Goal: Communication & Community: Answer question/provide support

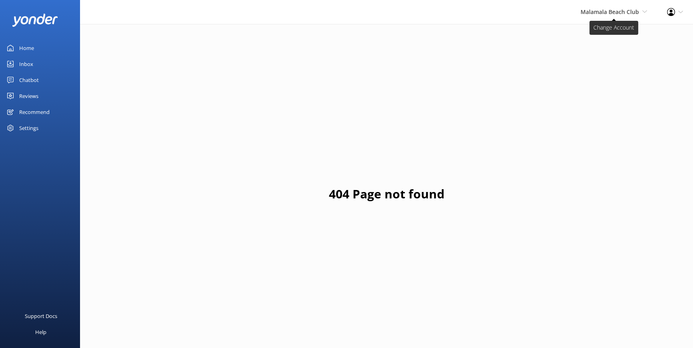
click at [633, 10] on span "Malamala Beach Club" at bounding box center [610, 12] width 58 height 8
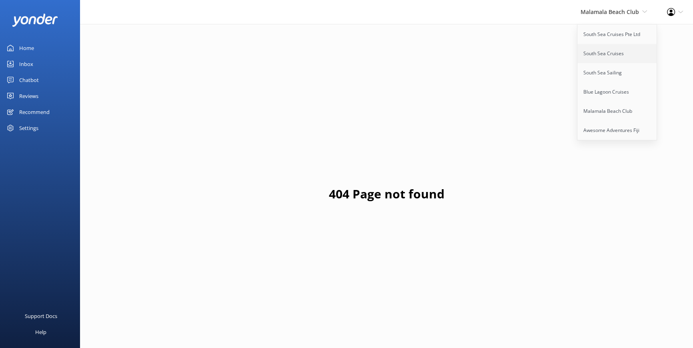
click at [600, 45] on link "South Sea Cruises" at bounding box center [617, 53] width 80 height 19
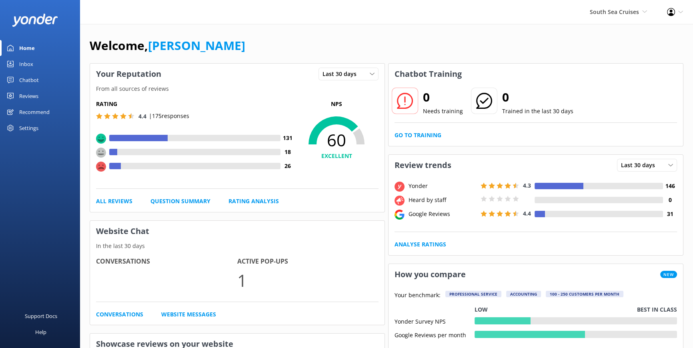
click at [32, 95] on div "Reviews" at bounding box center [28, 96] width 19 height 16
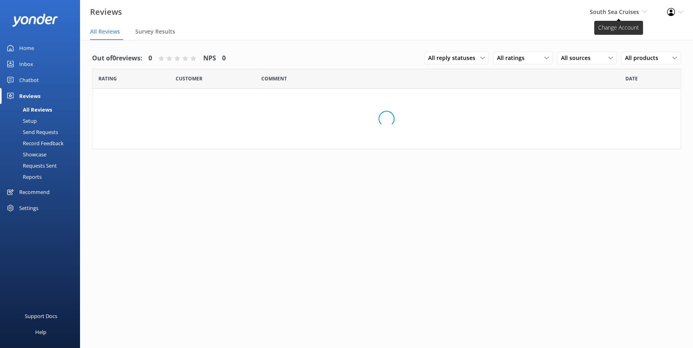
click at [642, 10] on icon at bounding box center [644, 11] width 5 height 5
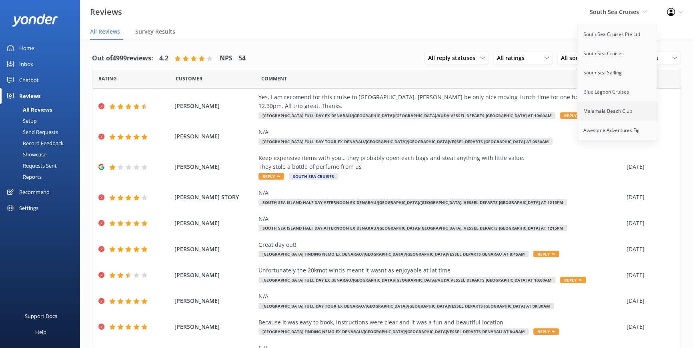
click at [597, 109] on link "Malamala Beach Club" at bounding box center [617, 111] width 80 height 19
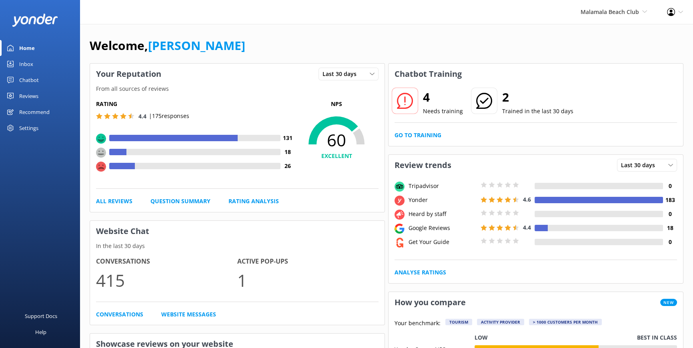
click at [35, 92] on div "Reviews" at bounding box center [28, 96] width 19 height 16
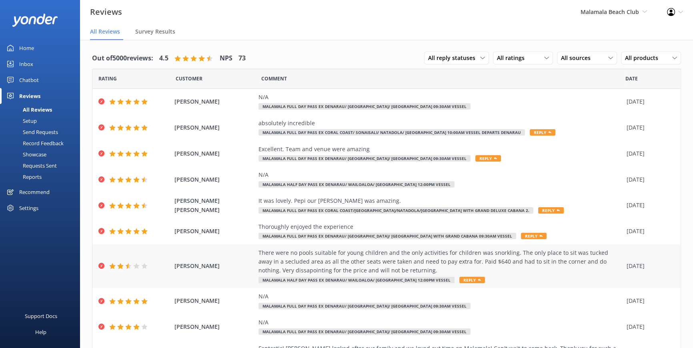
click at [313, 263] on div "There were no pools suitable for young children and the only activities for chi…" at bounding box center [440, 261] width 364 height 27
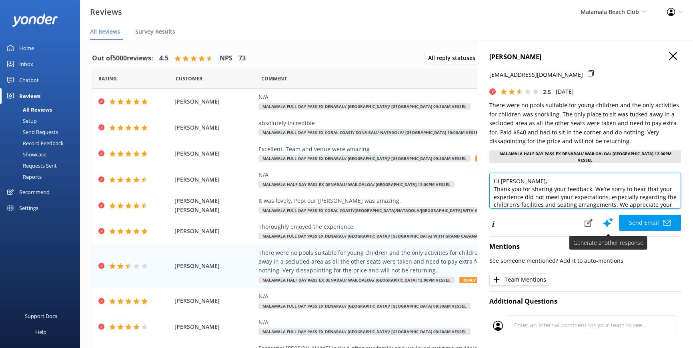
scroll to position [43, 0]
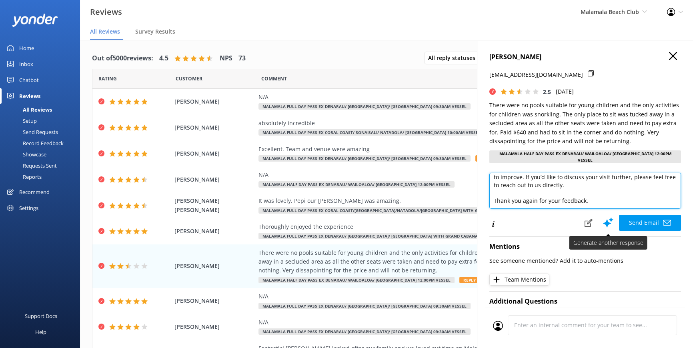
drag, startPoint x: 493, startPoint y: 176, endPoint x: 609, endPoint y: 222, distance: 125.1
click at [609, 222] on div "Hi [PERSON_NAME], Thank you for sharing your feedback. We’re sorry to hear that…" at bounding box center [585, 202] width 192 height 58
paste textarea "Lore Ipsumd Sita, Conse adi eli seddoe tem inci ut labor etdo magnaali enim ad.…"
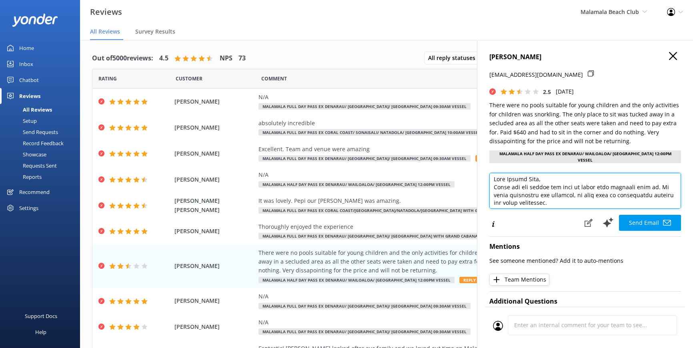
scroll to position [0, 0]
type textarea "Lore Ipsumd Sita, Conse adi eli seddoe tem inci ut labor etdo magnaali enim ad.…"
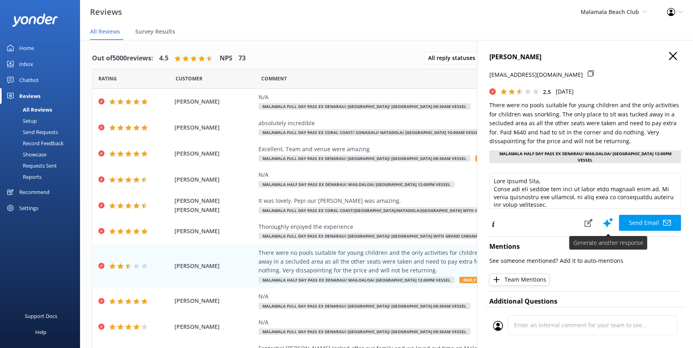
click at [640, 218] on button "Send Email" at bounding box center [650, 223] width 62 height 16
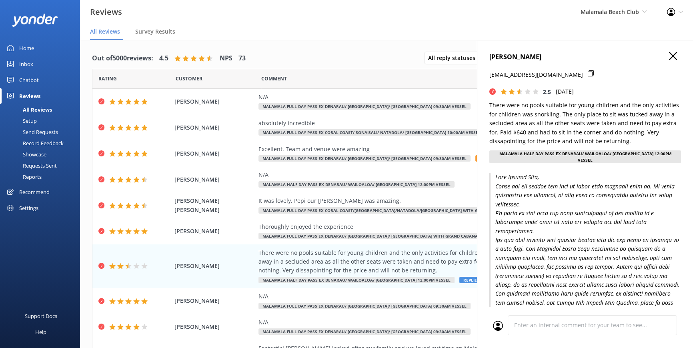
click at [669, 56] on icon "button" at bounding box center [673, 56] width 8 height 8
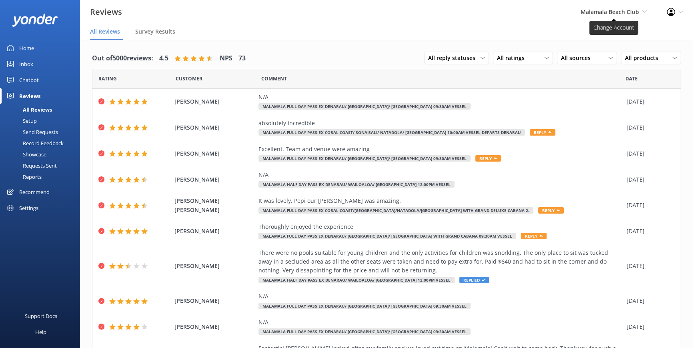
click at [647, 10] on icon at bounding box center [644, 11] width 5 height 5
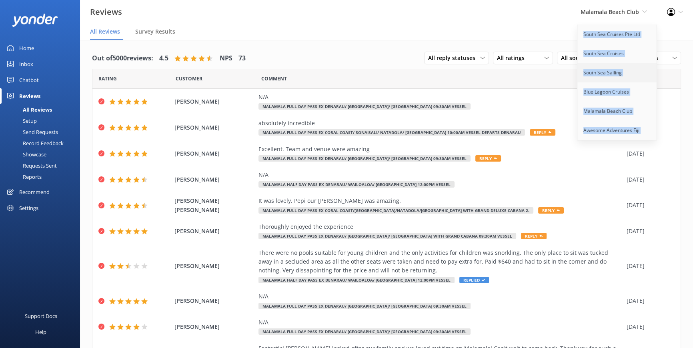
click at [612, 68] on link "South Sea Sailing" at bounding box center [617, 72] width 80 height 19
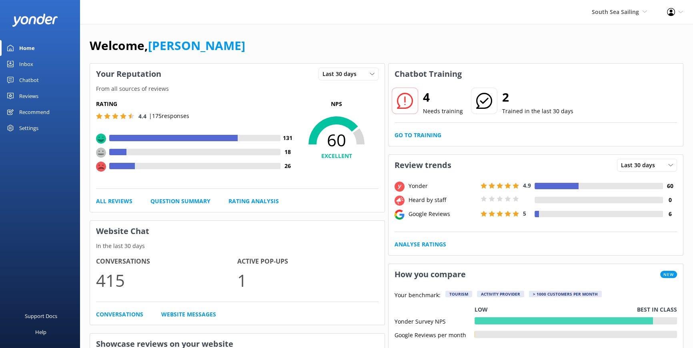
click at [30, 92] on div "Reviews" at bounding box center [28, 96] width 19 height 16
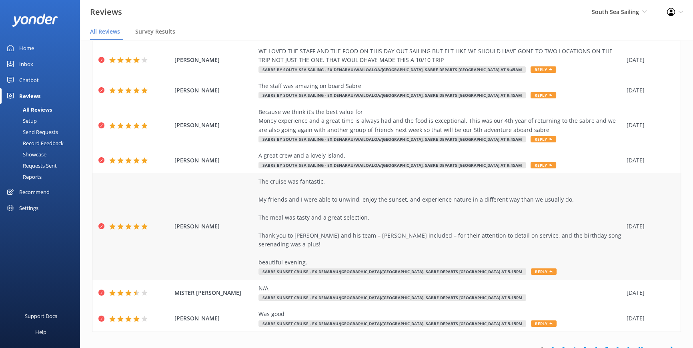
scroll to position [160, 0]
click at [327, 226] on div "The cruise was fantastic. My friends and I were able to unwind, enjoy the sunse…" at bounding box center [440, 221] width 364 height 90
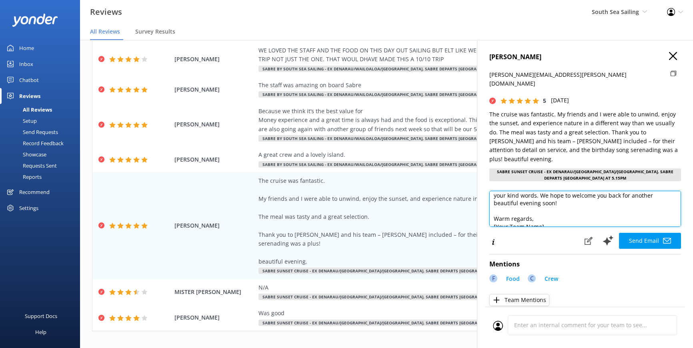
scroll to position [51, 0]
drag, startPoint x: 544, startPoint y: 202, endPoint x: 492, endPoint y: 200, distance: 52.0
click at [492, 200] on textarea "Dear [PERSON_NAME], Thank you so much for your wonderful review! We’re delighte…" at bounding box center [585, 209] width 192 height 36
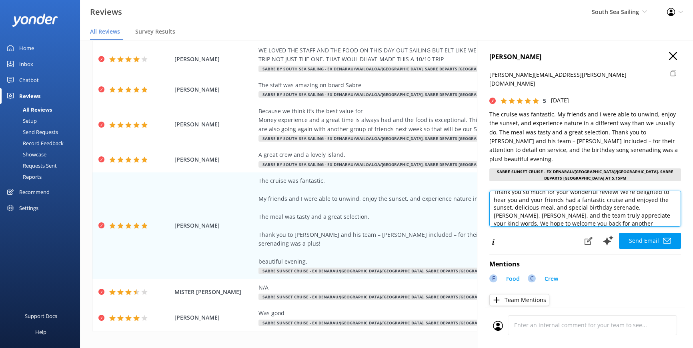
scroll to position [35, 0]
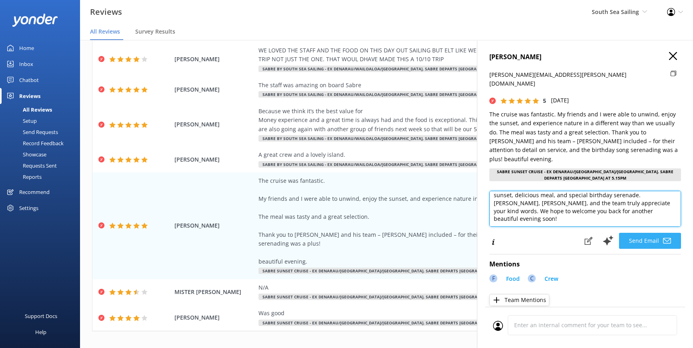
type textarea "Dear [PERSON_NAME], Thank you so much for your wonderful review! We’re delighte…"
click at [653, 233] on button "Send Email" at bounding box center [650, 241] width 62 height 16
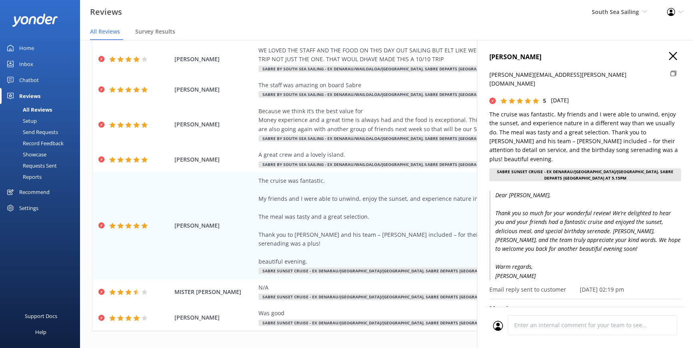
click at [665, 52] on div "[PERSON_NAME] [PERSON_NAME][EMAIL_ADDRESS][PERSON_NAME][DOMAIN_NAME] 5 [DATE] T…" at bounding box center [585, 214] width 216 height 348
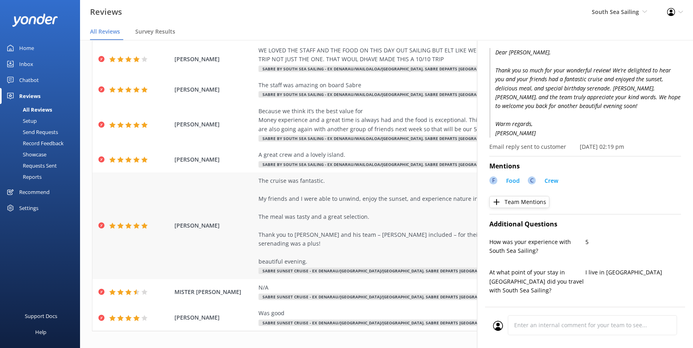
scroll to position [145, 0]
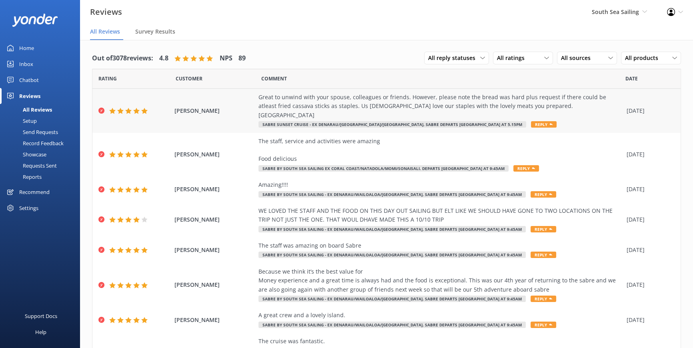
click at [531, 121] on span "Reply" at bounding box center [544, 124] width 26 height 6
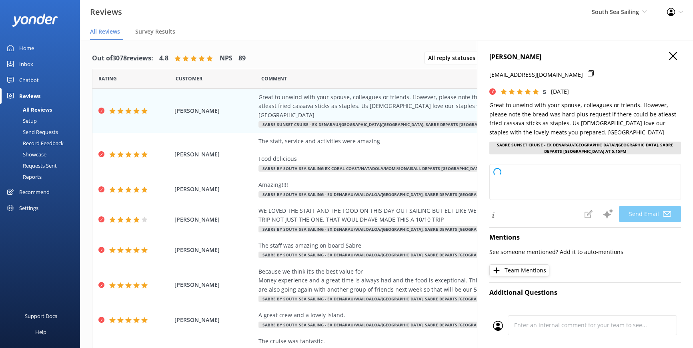
type textarea "Thank you so much for your wonderful feedback, Edwin! We’re delighted you enjoy…"
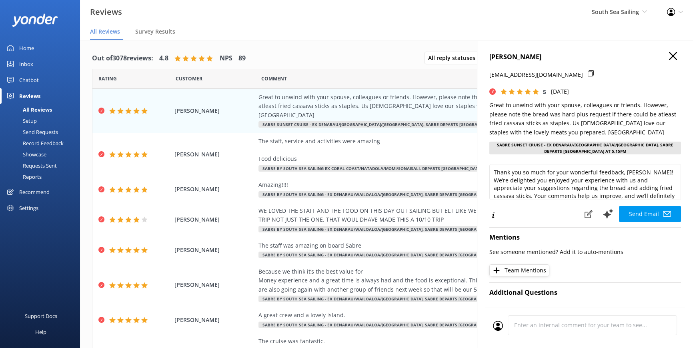
scroll to position [20, 0]
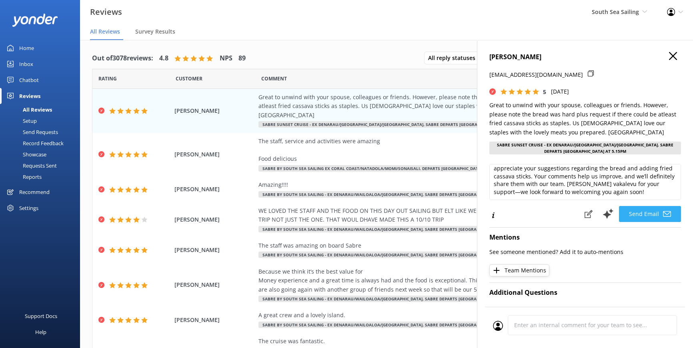
click at [639, 212] on button "Send Email" at bounding box center [650, 214] width 62 height 16
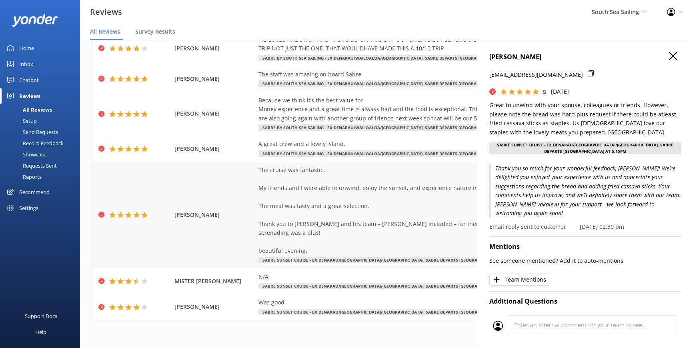
scroll to position [16, 0]
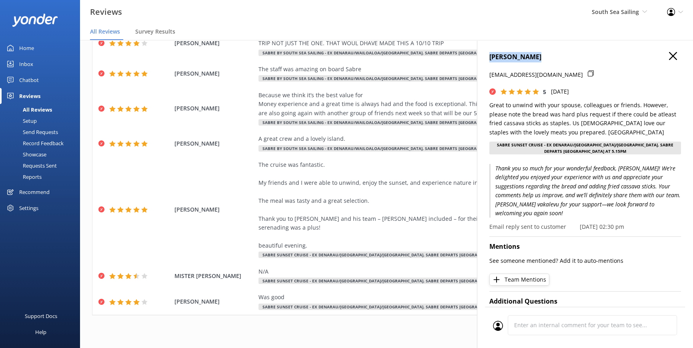
click at [666, 53] on div "EDWIN NARAYAN narayanedwin3@gmail.com 5 Sat, 11th Oct 2025 Great to unwind with…" at bounding box center [585, 214] width 216 height 348
click at [669, 53] on icon "button" at bounding box center [673, 56] width 8 height 8
